Goal: Find specific page/section: Find specific page/section

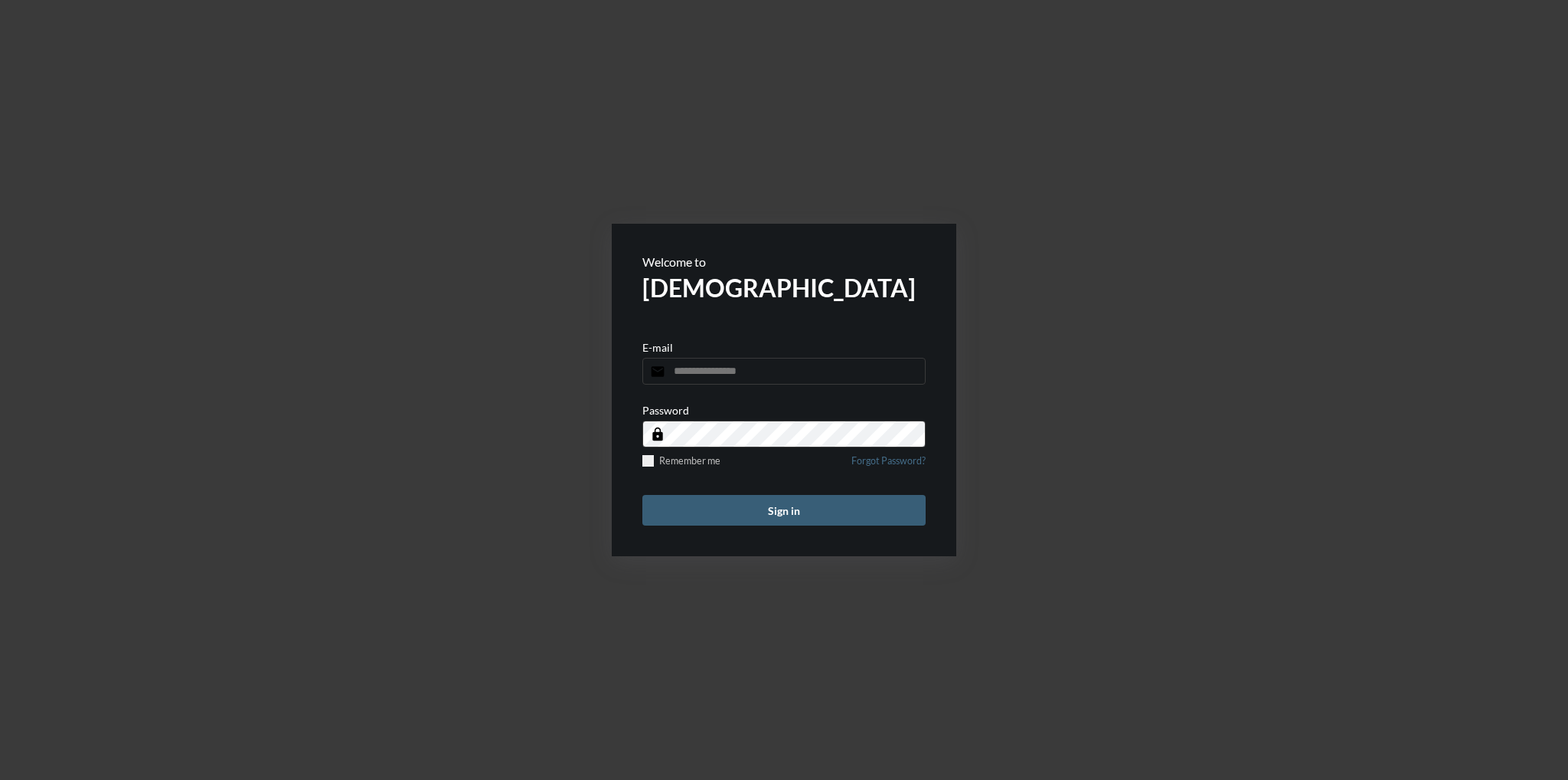
click at [775, 368] on input "email" at bounding box center [784, 371] width 283 height 27
type input "**********"
click at [642, 495] on button "Sign in" at bounding box center [784, 510] width 283 height 31
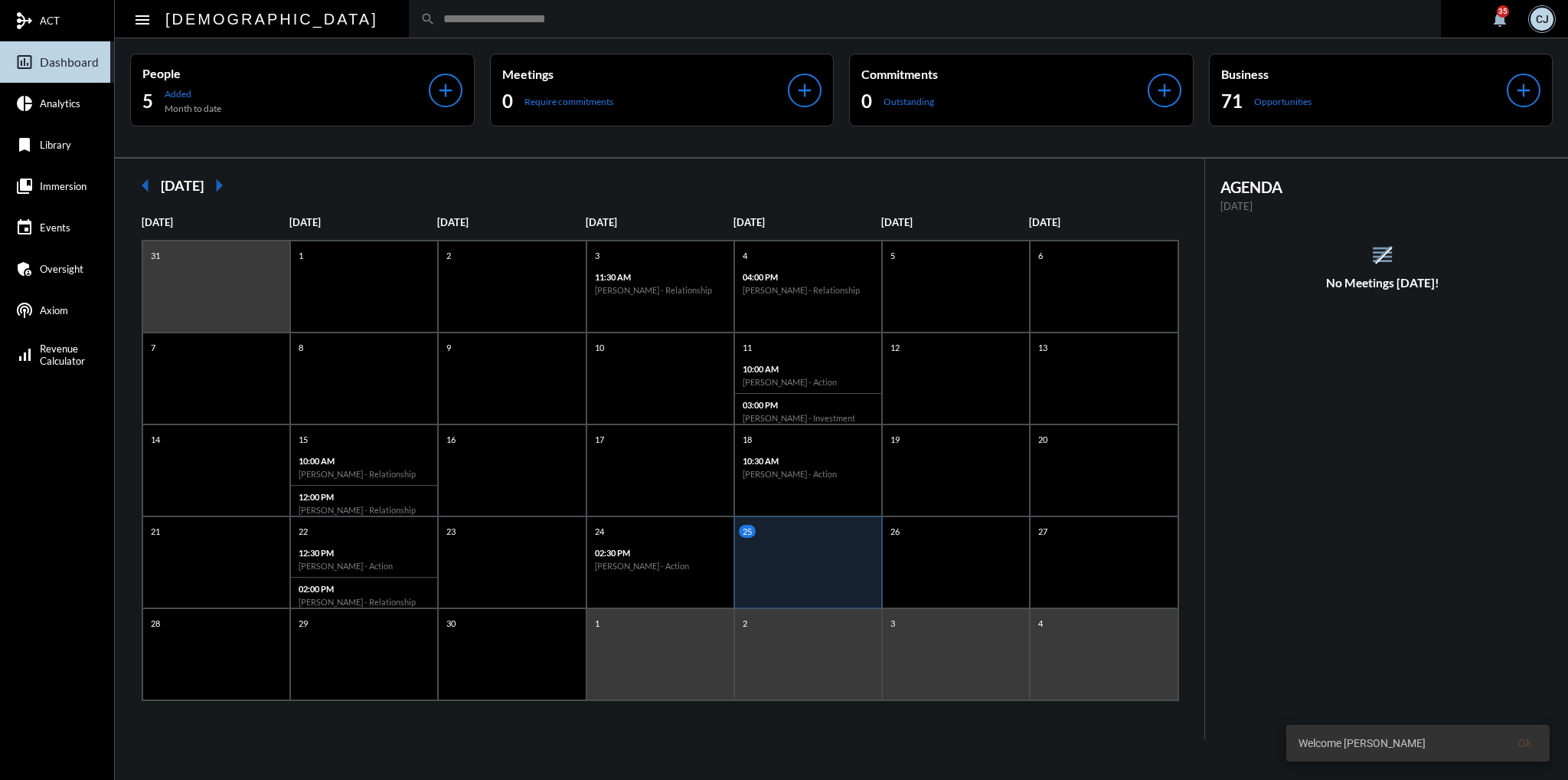
click at [541, 13] on input "text" at bounding box center [933, 19] width 994 height 13
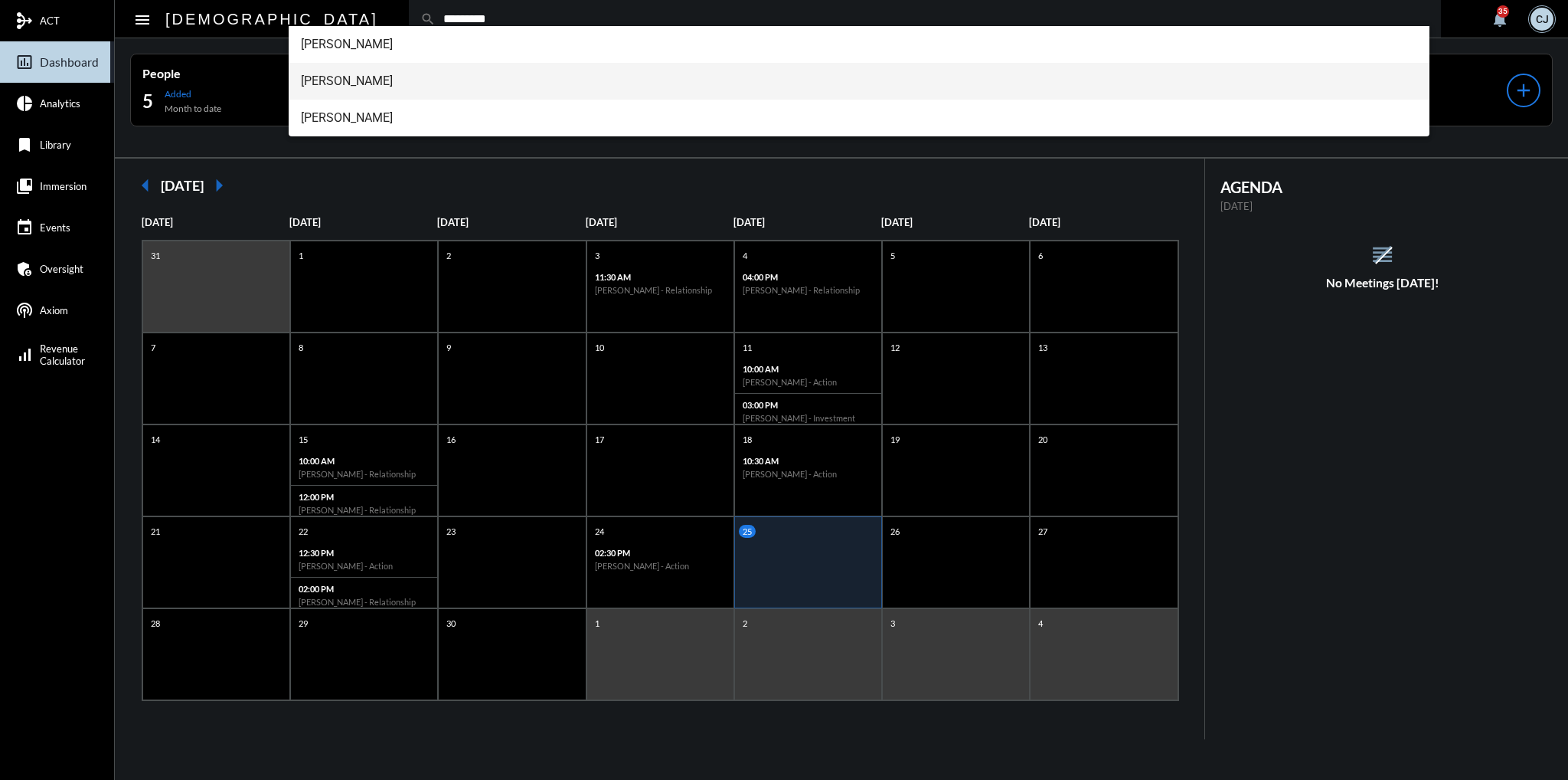
type input "*********"
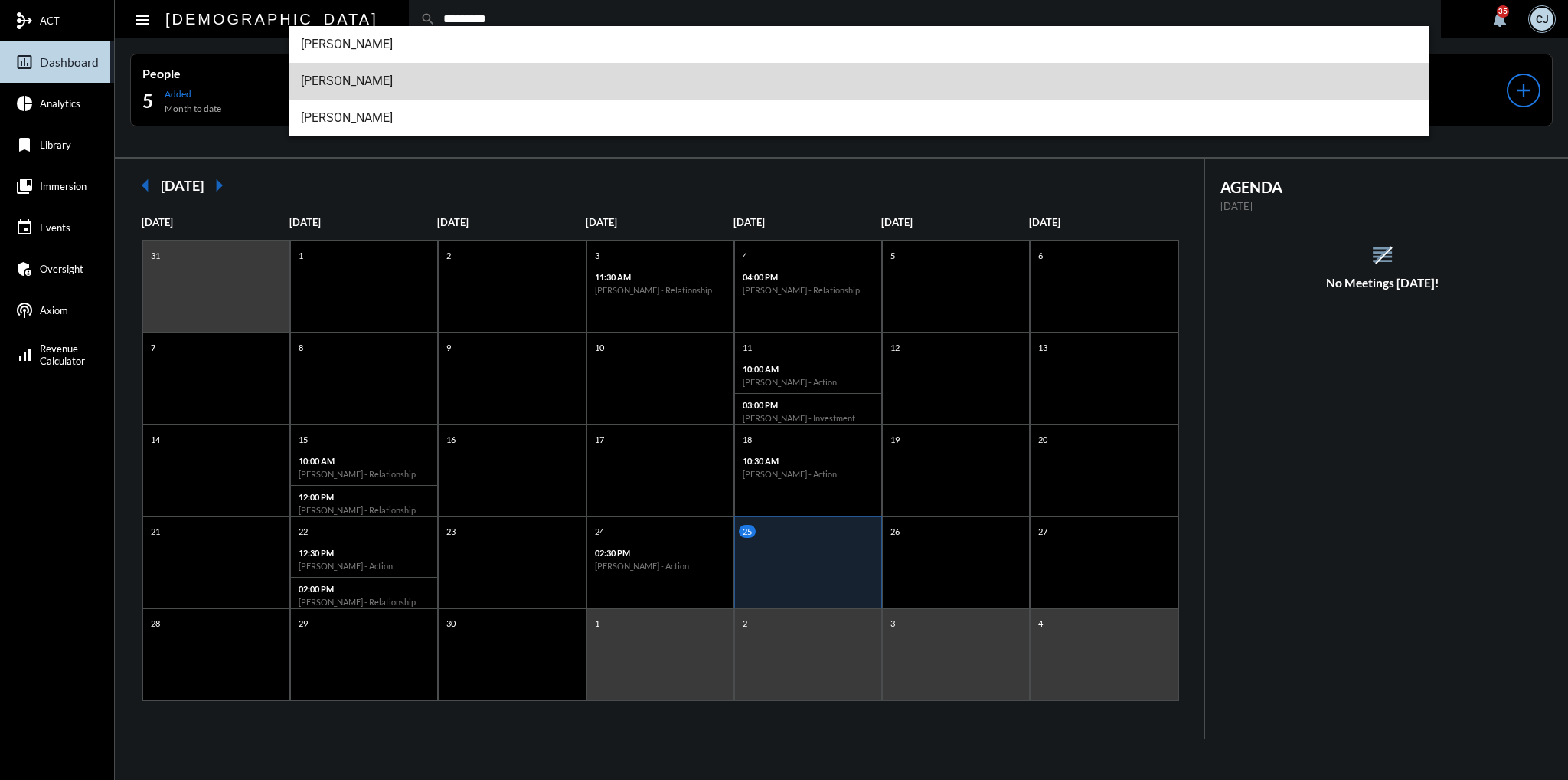
click at [367, 83] on span "[PERSON_NAME]" at bounding box center [859, 81] width 1117 height 37
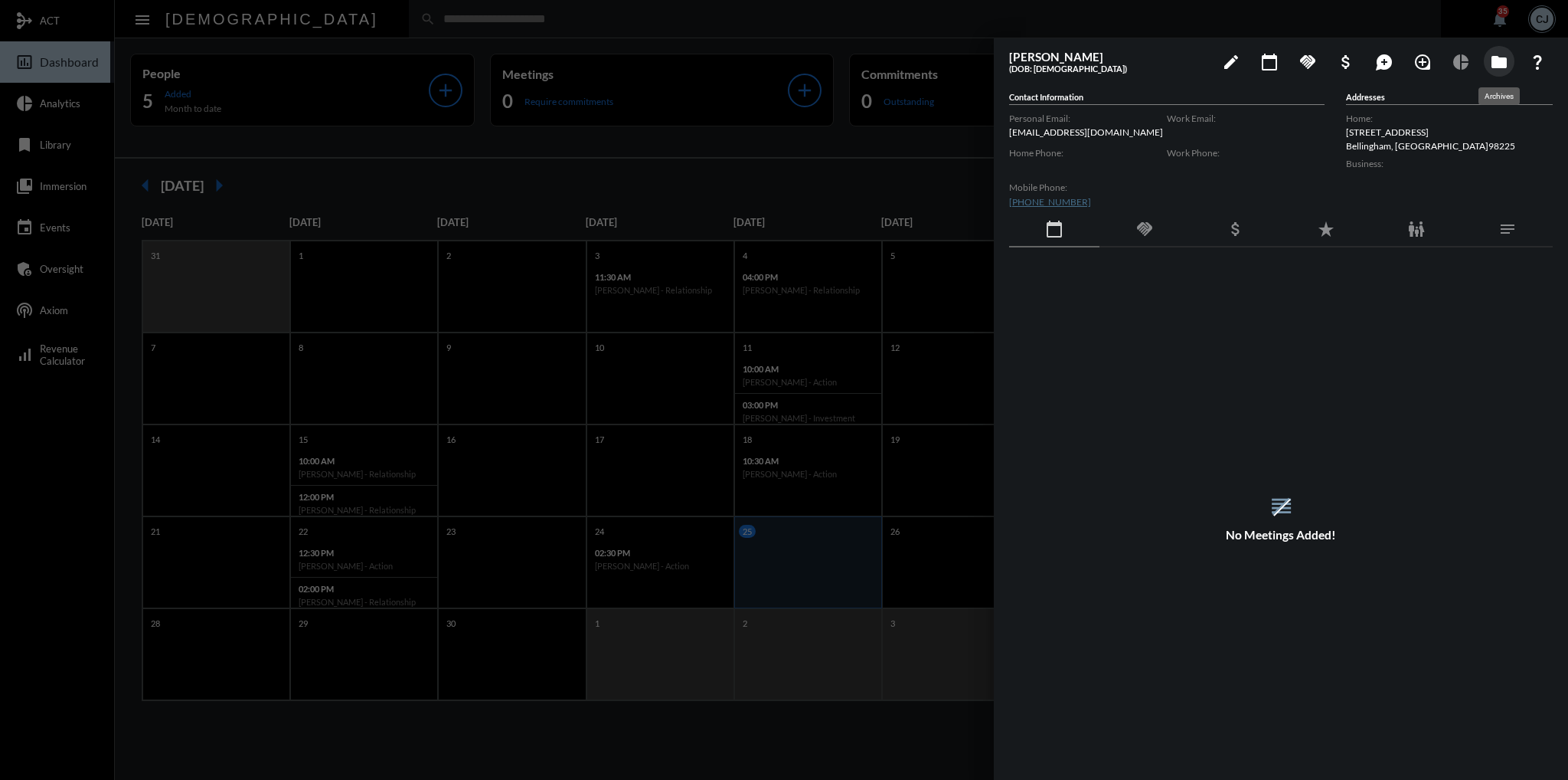
click at [1491, 56] on mat-icon "folder" at bounding box center [1500, 62] width 18 height 18
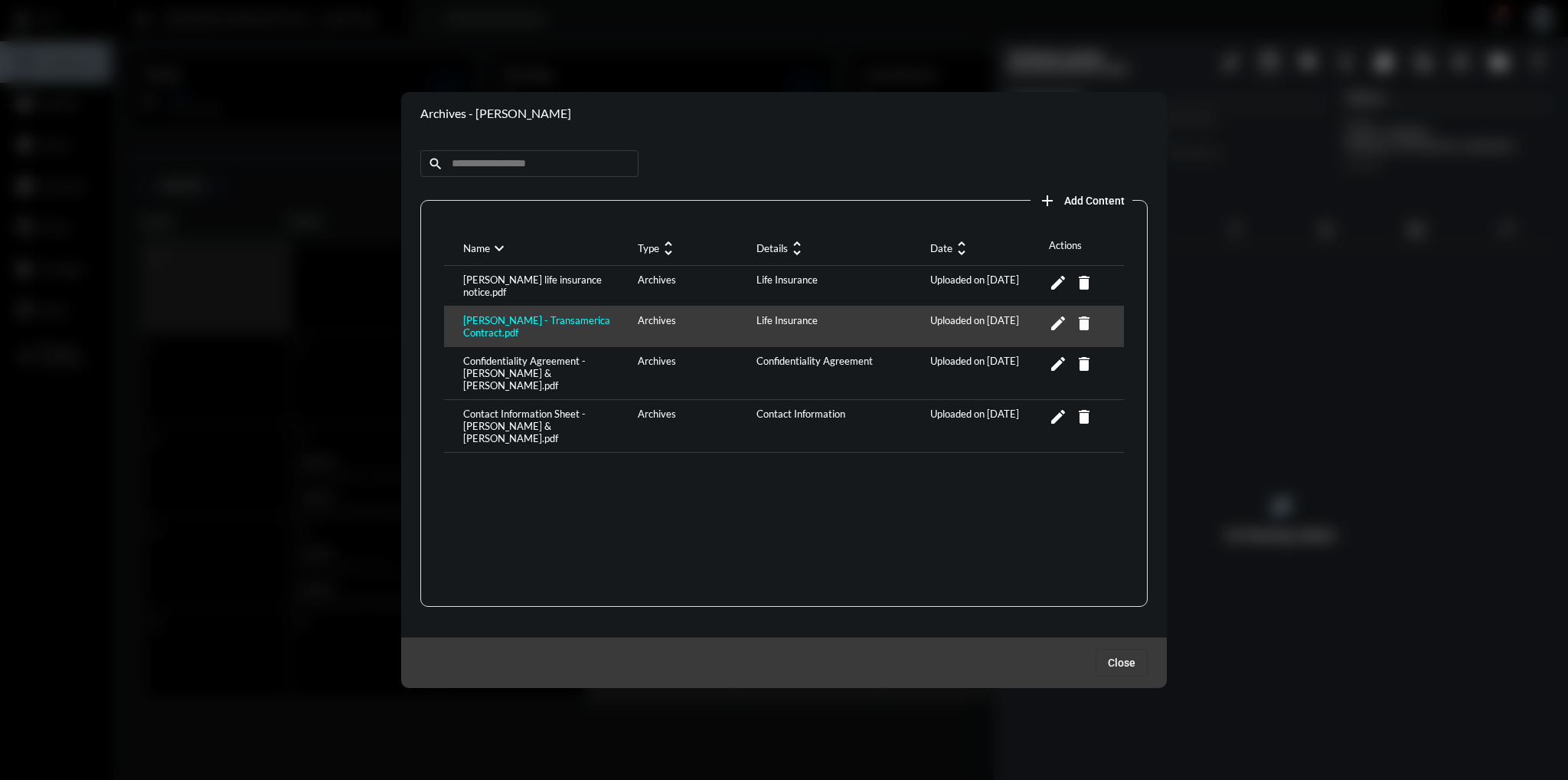
click at [557, 320] on div "[PERSON_NAME] - Transamerica Contract.pdf" at bounding box center [546, 325] width 174 height 24
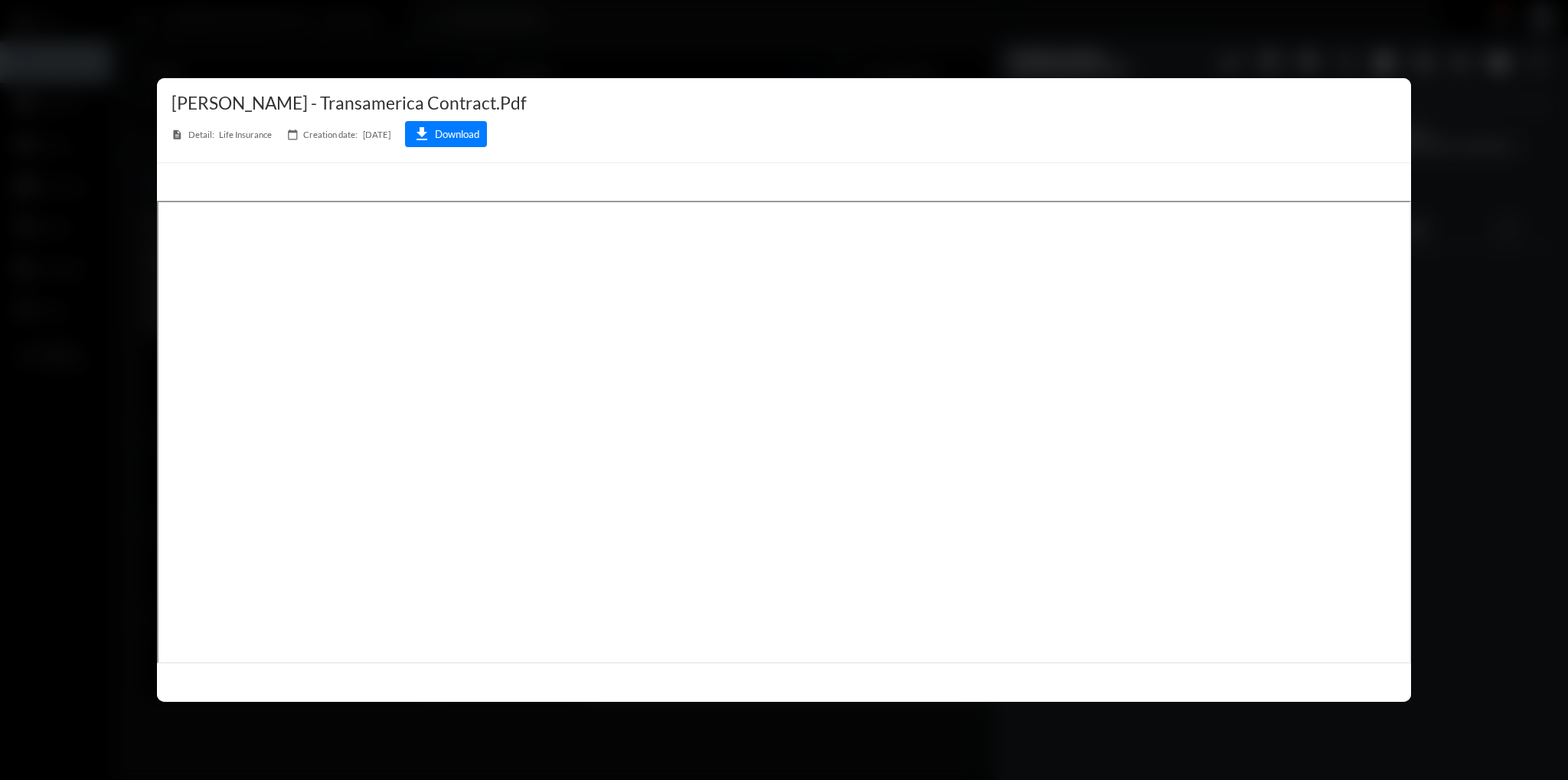
click at [856, 49] on div at bounding box center [784, 390] width 1568 height 780
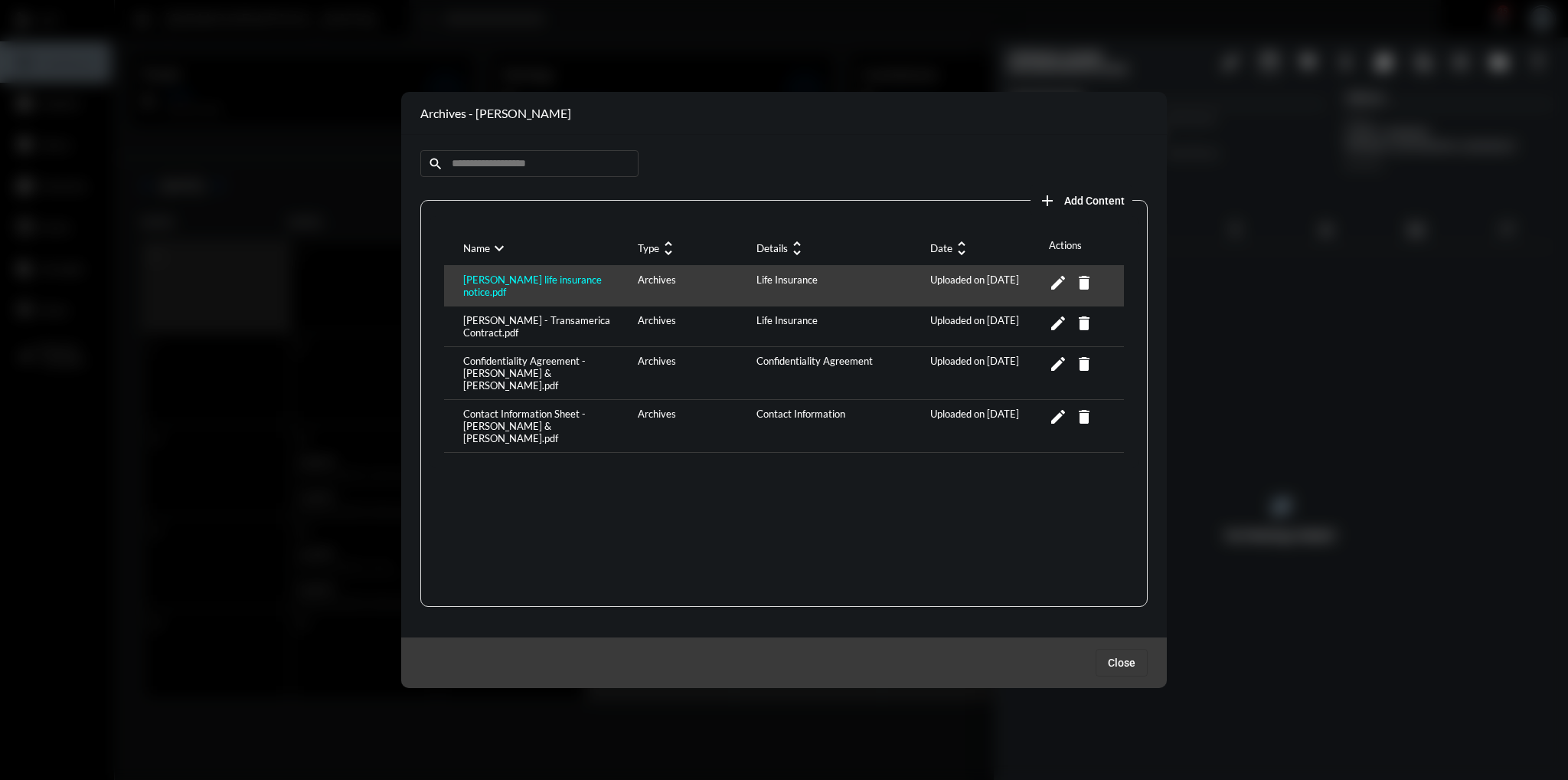
click at [534, 282] on div "[PERSON_NAME] life insurance notice.pdf" at bounding box center [546, 285] width 174 height 24
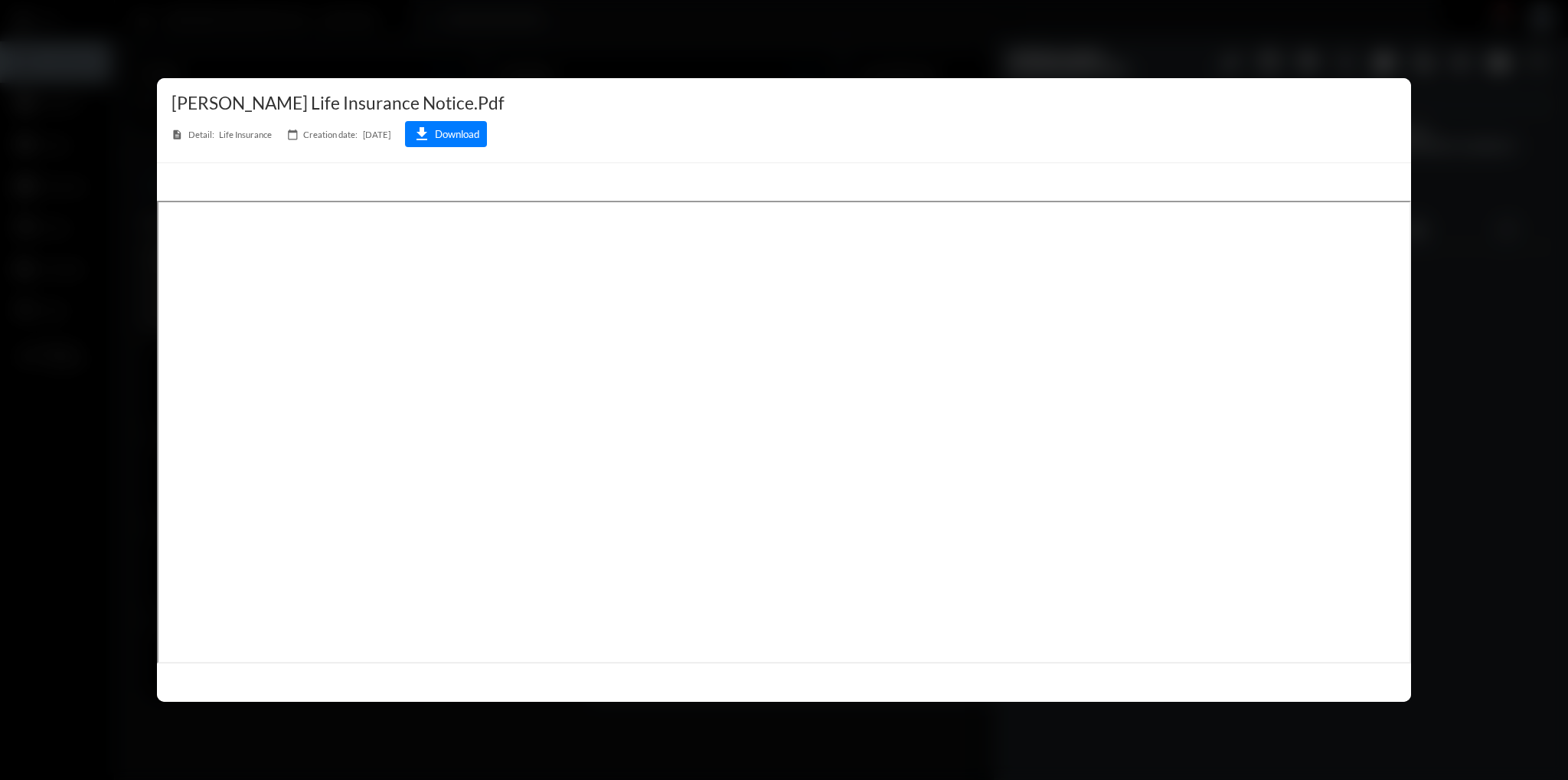
click at [961, 34] on div at bounding box center [784, 390] width 1568 height 780
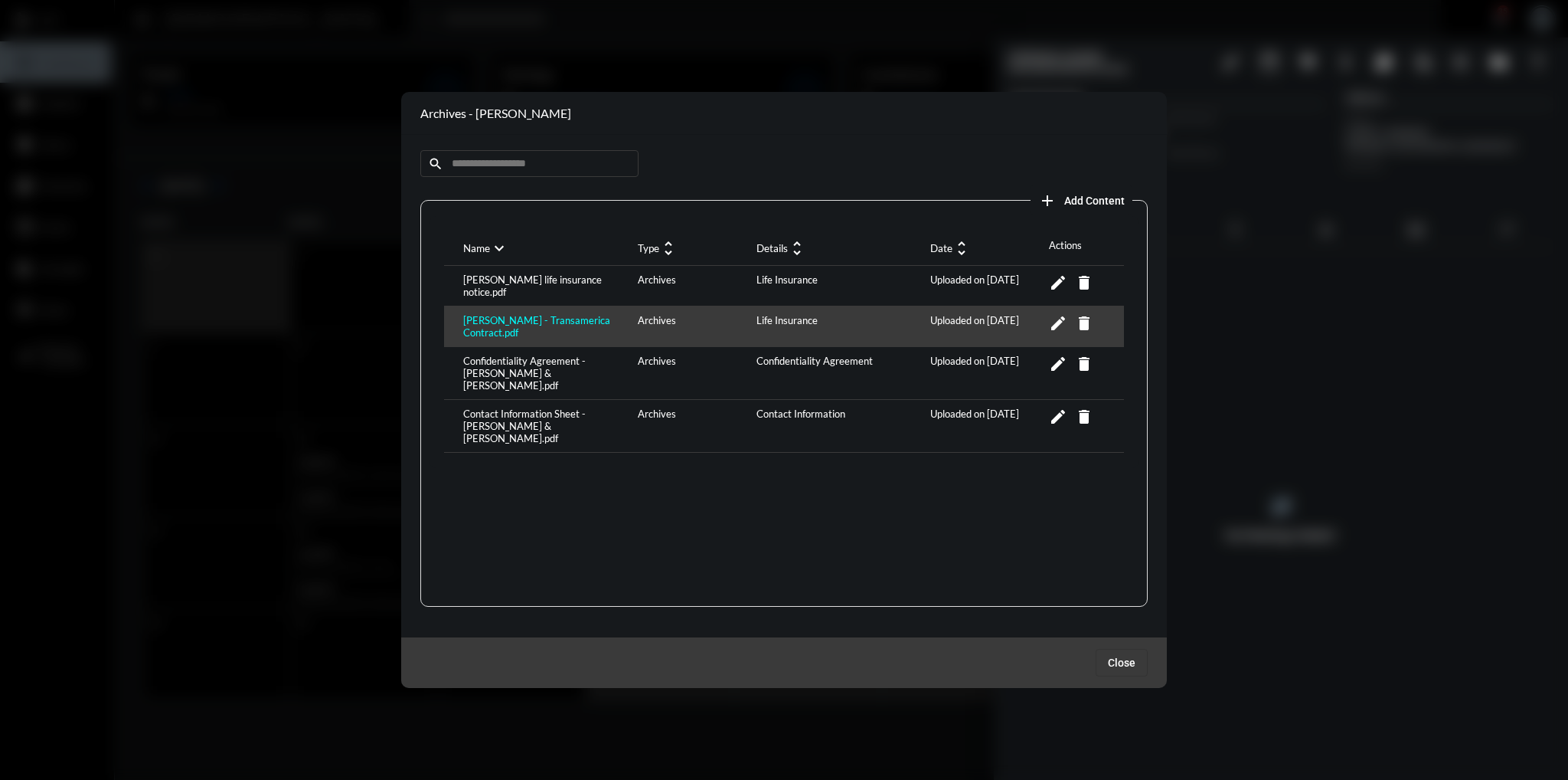
click at [578, 318] on div "[PERSON_NAME] - Transamerica Contract.pdf" at bounding box center [546, 325] width 174 height 24
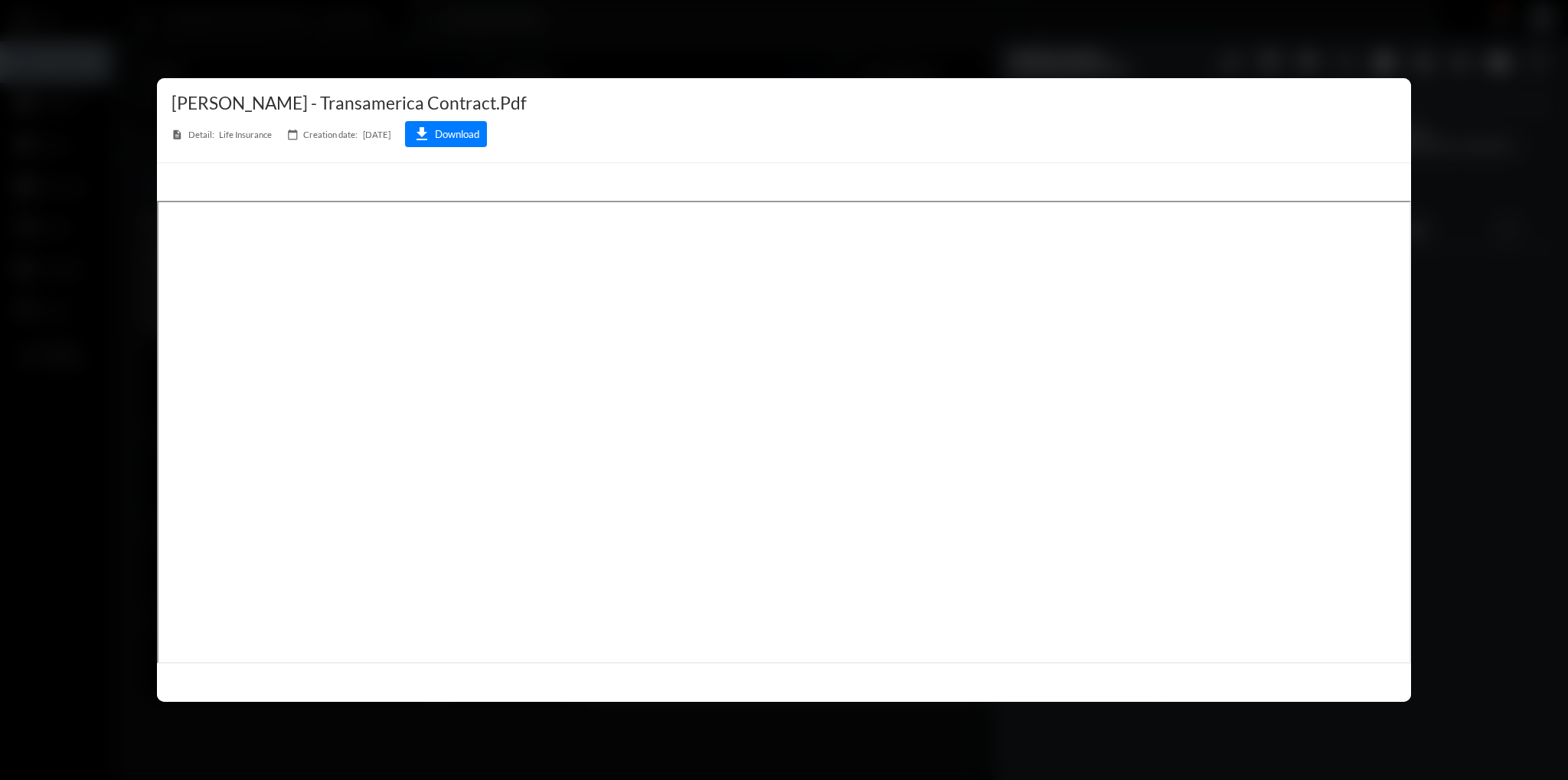
click at [846, 38] on div at bounding box center [784, 390] width 1568 height 780
